Goal: Feedback & Contribution: Submit feedback/report problem

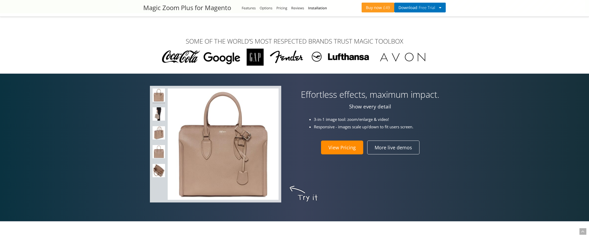
scroll to position [325, 0]
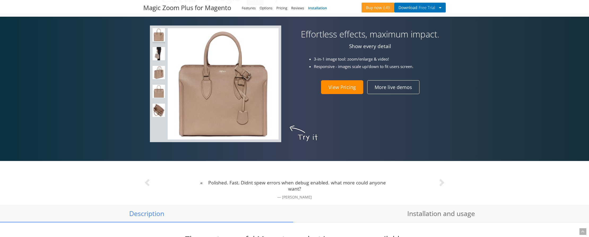
click at [321, 8] on link "Installation" at bounding box center [317, 8] width 19 height 5
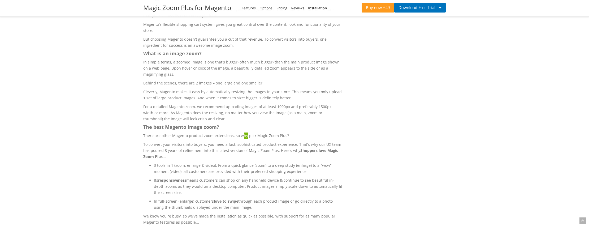
scroll to position [2547, 0]
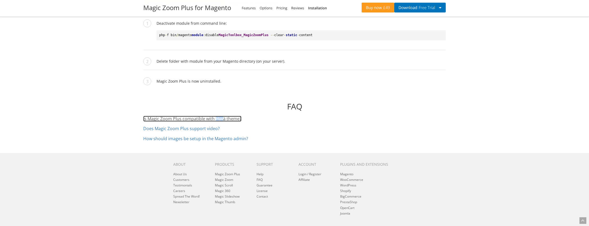
click at [232, 116] on link "Is Magic Zoom Plus compatible with Hyvä theme?" at bounding box center [192, 119] width 98 height 6
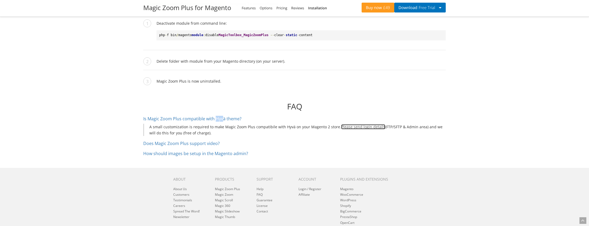
click at [348, 124] on link "Please send login details" at bounding box center [363, 126] width 44 height 5
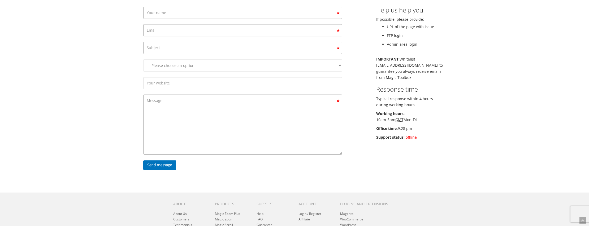
scroll to position [27, 0]
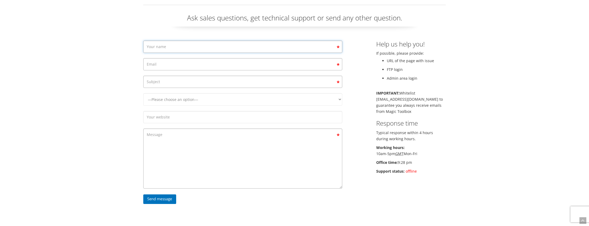
click at [168, 48] on input "Contact form" at bounding box center [242, 47] width 199 height 12
type input "[PERSON_NAME]"
type input "[PERSON_NAME][EMAIL_ADDRESS][DOMAIN_NAME]"
type input "Hyvä theme fix"
click at [143, 93] on select "—Please choose an option— Magic Zoom Magic Zoom Plus Magic Thumb Magic Slidesho…" at bounding box center [242, 99] width 199 height 12
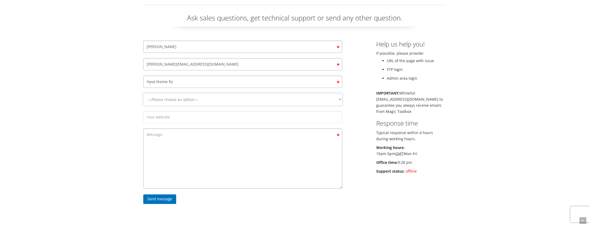
select select "Magic Scroll"
click option "Magic Scroll" at bounding box center [0, 0] width 0 height 0
click at [165, 118] on input "Contact form" at bounding box center [242, 117] width 199 height 12
paste input "[URL][DOMAIN_NAME][PERSON_NAME]"
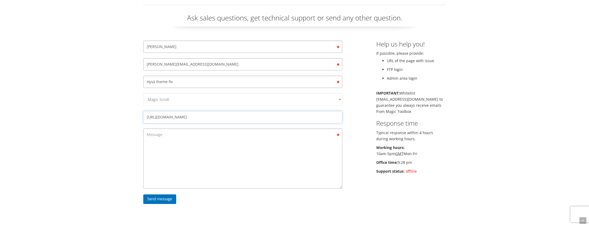
type input "[URL][DOMAIN_NAME]"
paste textarea "[URL][DOMAIN_NAME][PERSON_NAME]"
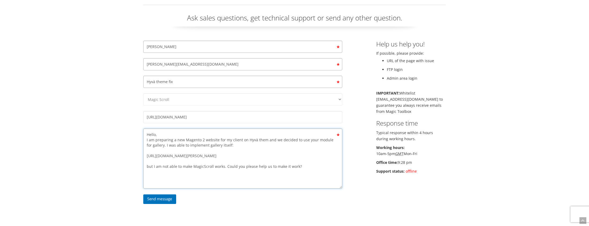
click at [306, 173] on textarea "Hello, I am preparing a new Magento 2 website for my client on Hyvä them and we…" at bounding box center [242, 158] width 199 height 60
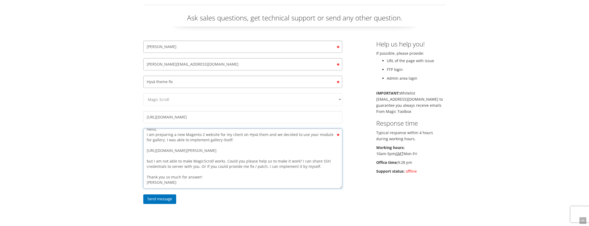
click at [240, 153] on textarea "Hello, I am preparing a new Magento 2 website for my client on Hyvä them and we…" at bounding box center [242, 158] width 199 height 60
paste textarea "[URL][DOMAIN_NAME]"
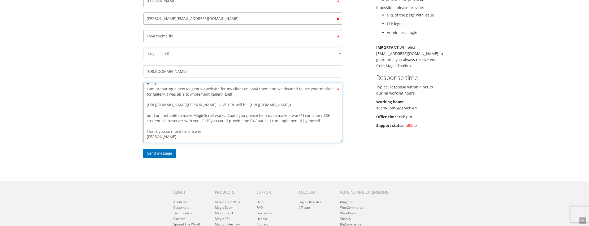
scroll to position [81, 0]
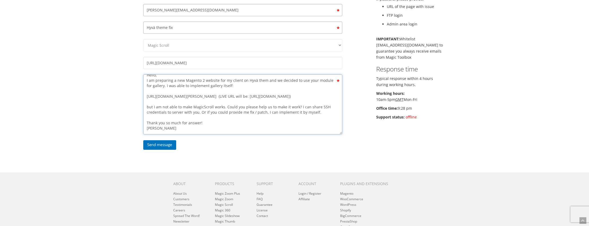
drag, startPoint x: 180, startPoint y: 130, endPoint x: 136, endPoint y: 132, distance: 43.8
click at [143, 132] on textarea "Hello, I am preparing a new Magento 2 website for my client on Hyvä them and we…" at bounding box center [242, 104] width 199 height 60
paste textarea "ík ----------------------------------------------- Certified Magento 2 Professi…"
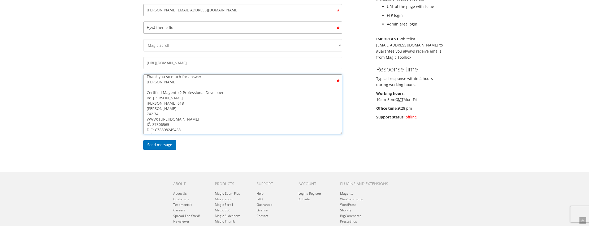
scroll to position [36, 0]
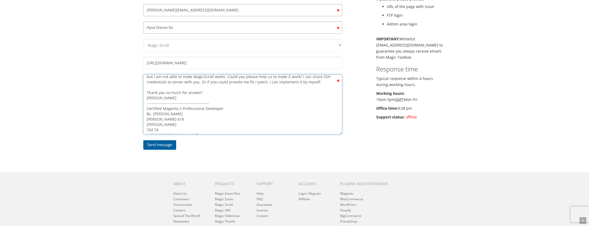
type textarea "Hello, I am preparing a new Magento 2 website for my client on Hyvä them and we…"
click at [164, 142] on input "Send message" at bounding box center [159, 145] width 33 height 10
